Goal: Information Seeking & Learning: Learn about a topic

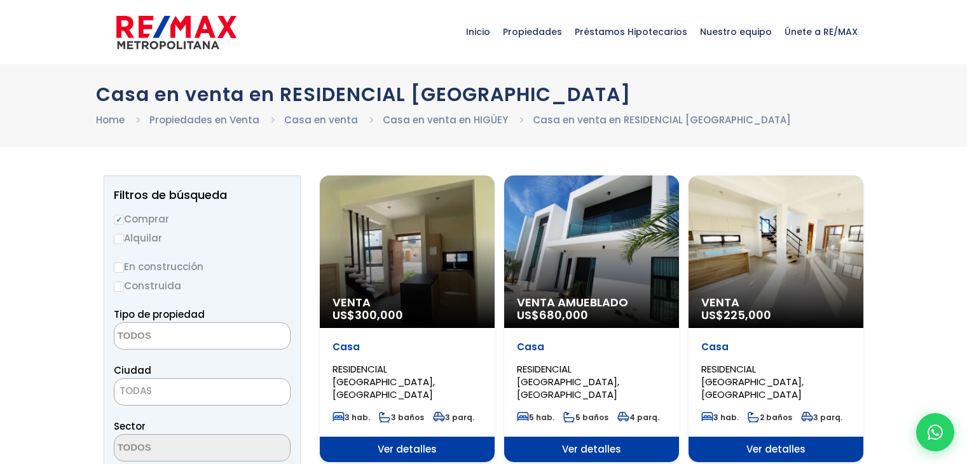
select select
click at [435, 369] on span "RESIDENCIAL [GEOGRAPHIC_DATA], [GEOGRAPHIC_DATA]" at bounding box center [383, 381] width 102 height 39
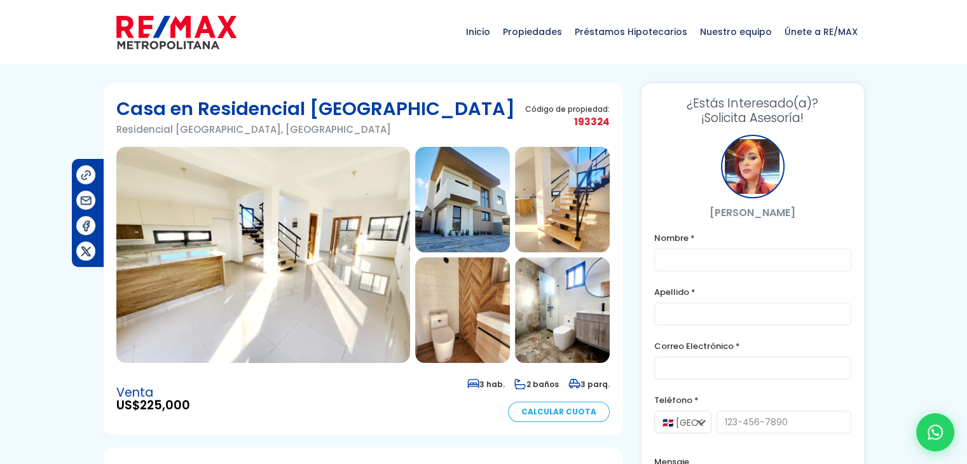
drag, startPoint x: 241, startPoint y: 254, endPoint x: 274, endPoint y: 247, distance: 33.8
click at [242, 252] on img at bounding box center [263, 255] width 294 height 216
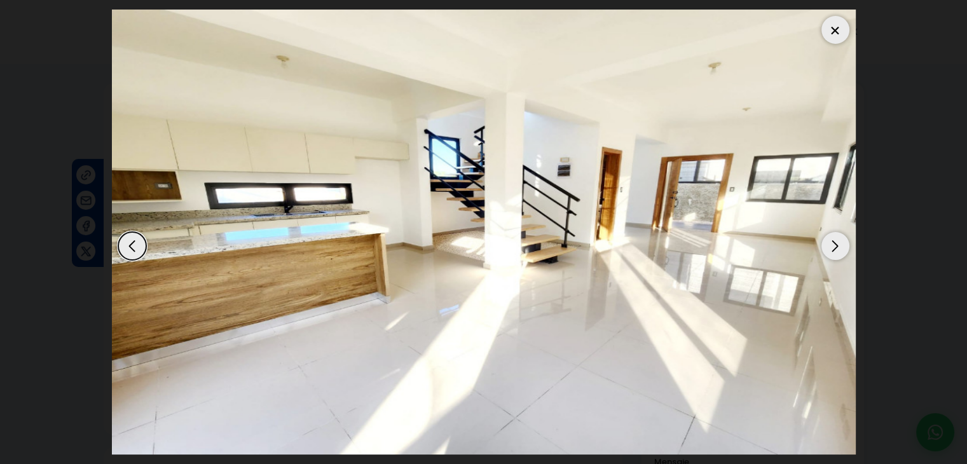
click at [837, 255] on div "Next slide" at bounding box center [835, 246] width 28 height 28
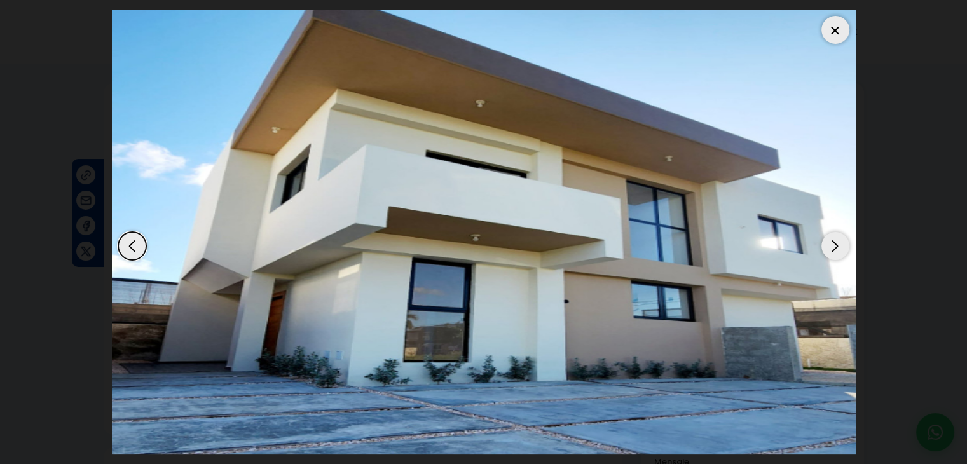
click at [837, 252] on div "Next slide" at bounding box center [835, 246] width 28 height 28
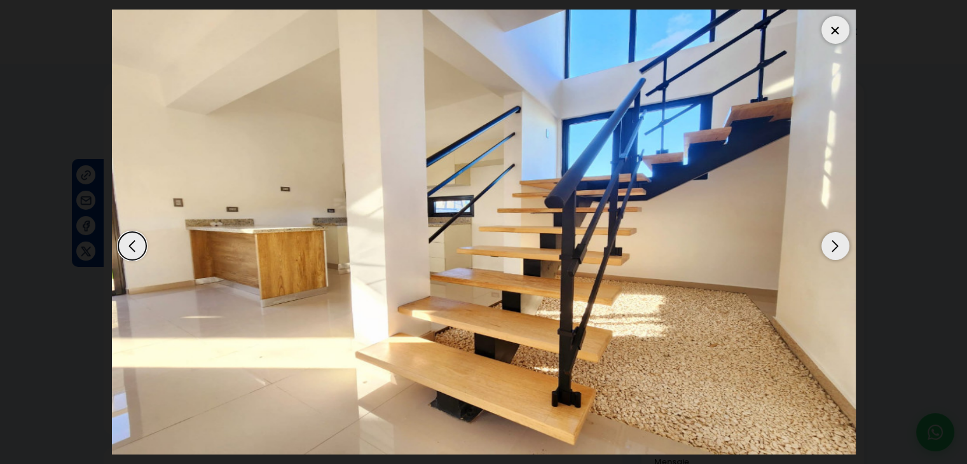
click at [837, 252] on div "Next slide" at bounding box center [835, 246] width 28 height 28
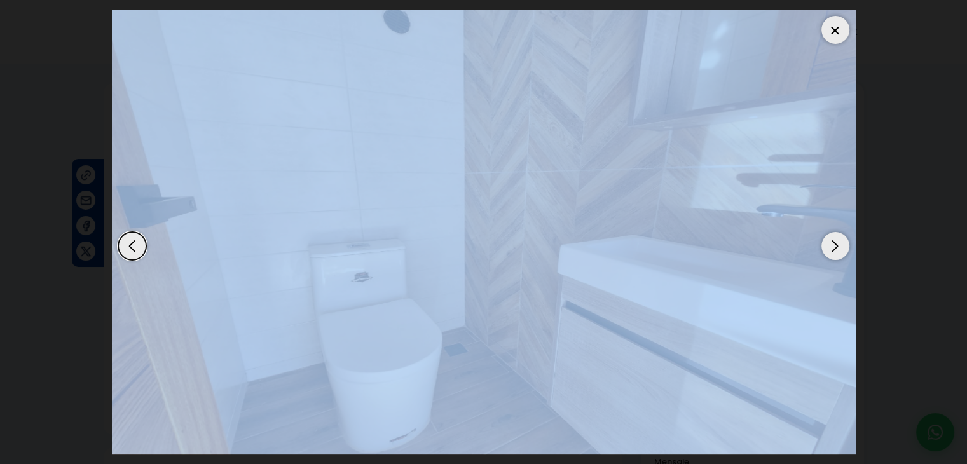
click at [837, 252] on div "Next slide" at bounding box center [835, 246] width 28 height 28
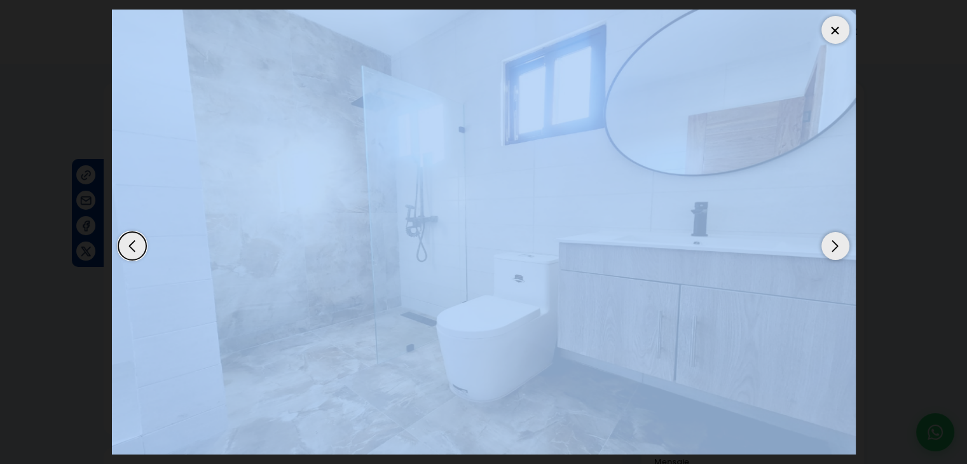
click at [837, 246] on div "Next slide" at bounding box center [835, 246] width 28 height 28
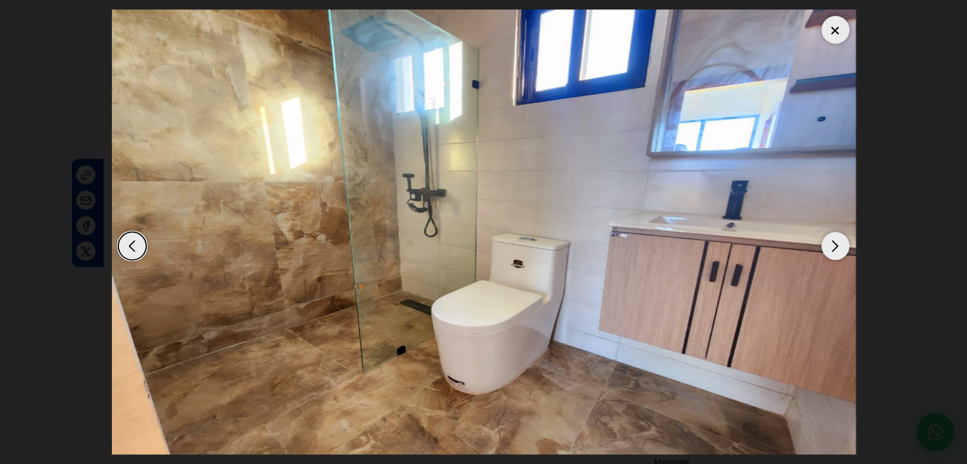
click at [865, 190] on dialog at bounding box center [483, 232] width 763 height 464
click at [831, 248] on div "Next slide" at bounding box center [835, 246] width 28 height 28
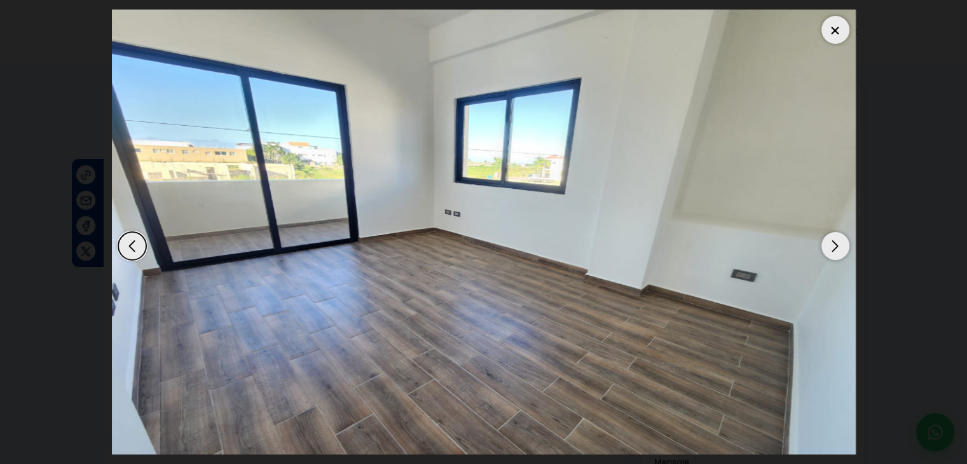
click at [831, 245] on div "Next slide" at bounding box center [835, 246] width 28 height 28
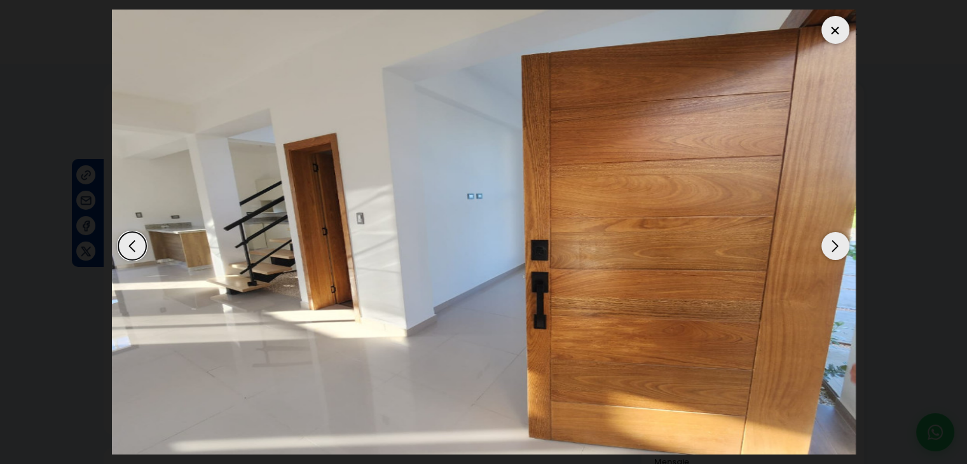
click at [839, 24] on div at bounding box center [835, 30] width 28 height 28
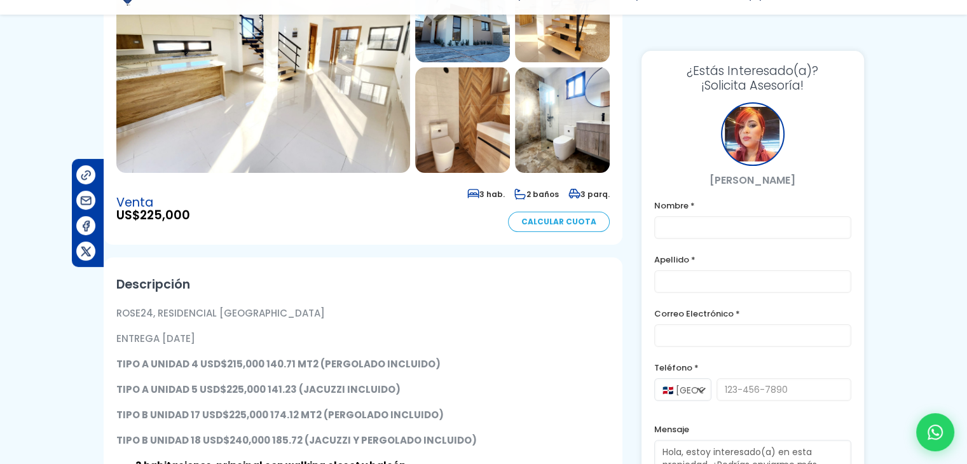
scroll to position [191, 0]
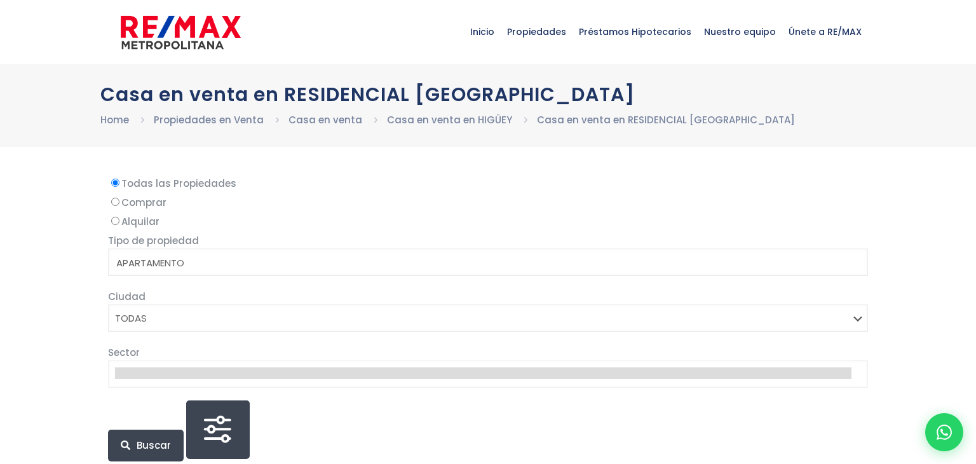
select select
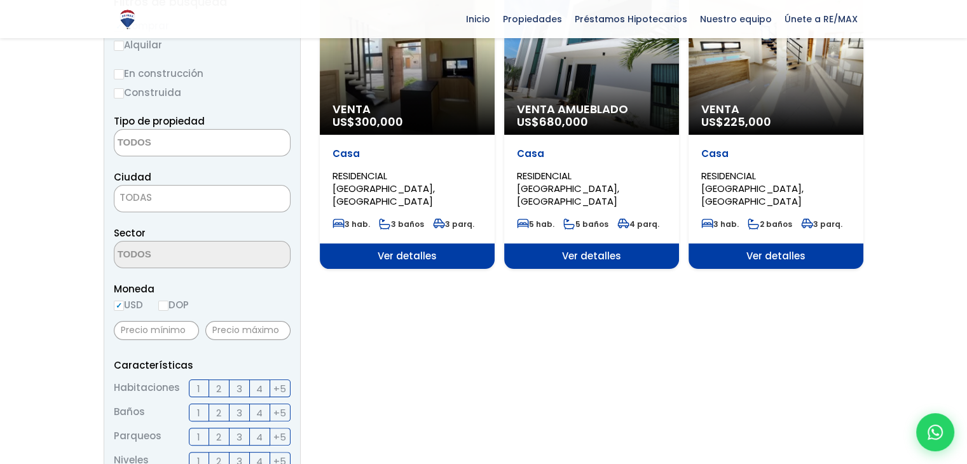
scroll to position [191, 0]
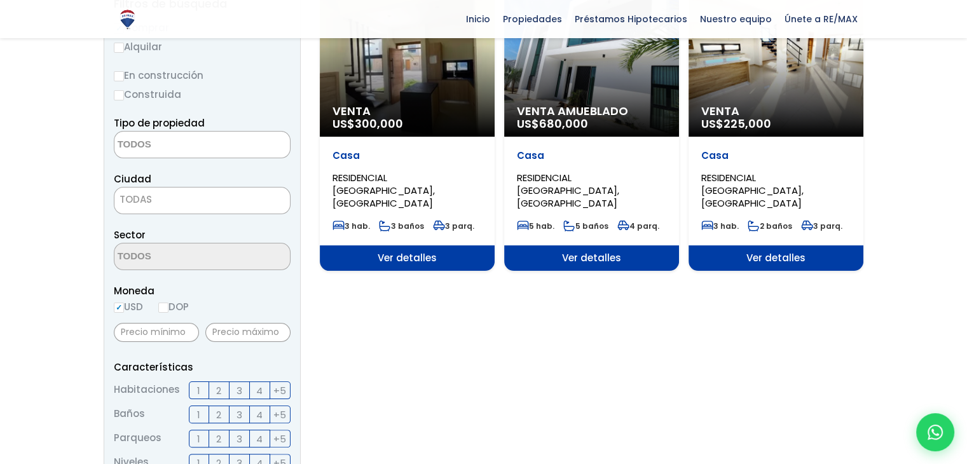
click at [404, 173] on span "RESIDENCIAL [GEOGRAPHIC_DATA], [GEOGRAPHIC_DATA]" at bounding box center [383, 190] width 102 height 39
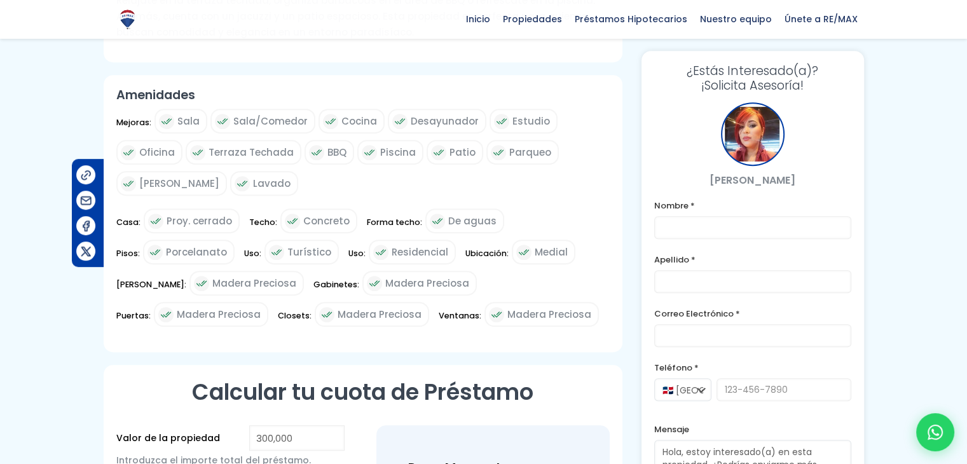
scroll to position [763, 0]
